Goal: Find specific page/section: Find specific page/section

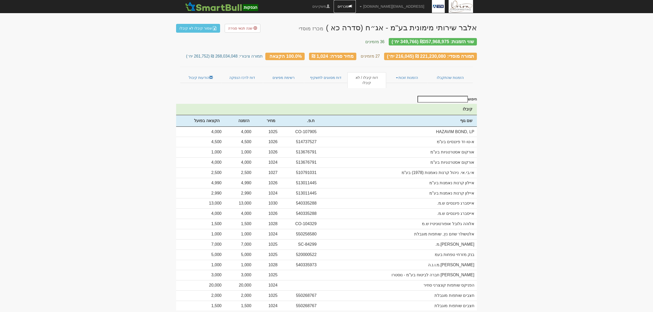
click at [356, 3] on link "מכרזים" at bounding box center [345, 6] width 22 height 13
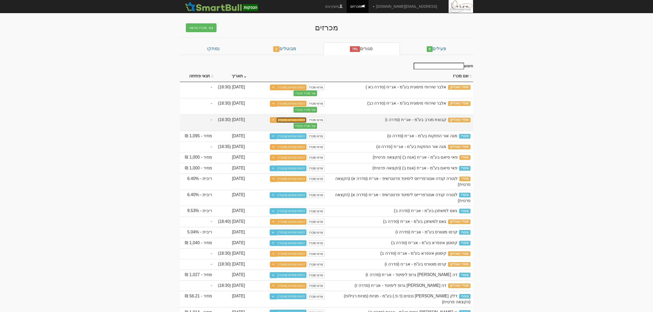
click at [295, 121] on link "דוחות סופיים (מוסדי)" at bounding box center [291, 120] width 30 height 6
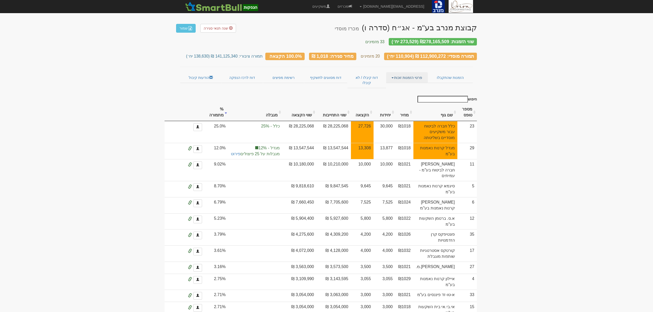
click at [398, 72] on link "פרטי הזמנות זוכות" at bounding box center [406, 77] width 41 height 11
click at [401, 84] on link "אנשי קשר וחשבונות" at bounding box center [407, 87] width 41 height 7
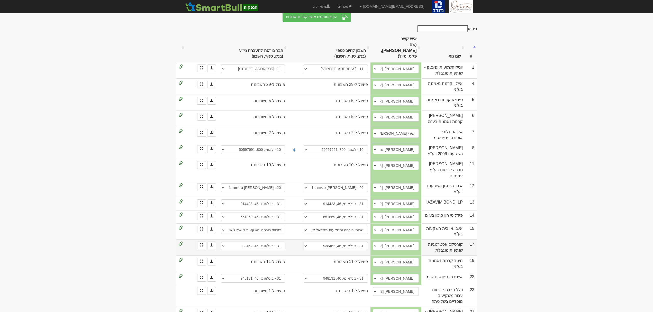
scroll to position [67, 0]
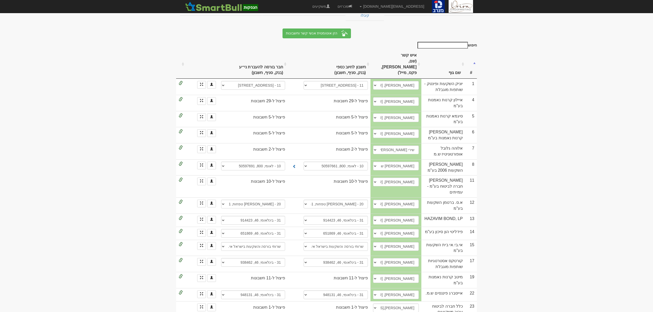
click at [447, 52] on th "שם גוף" at bounding box center [443, 64] width 44 height 29
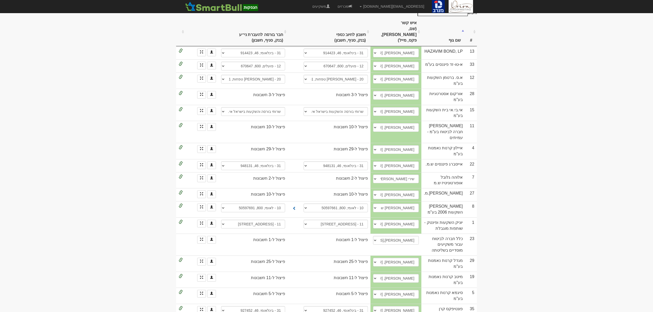
scroll to position [136, 0]
